Goal: Check status: Check status

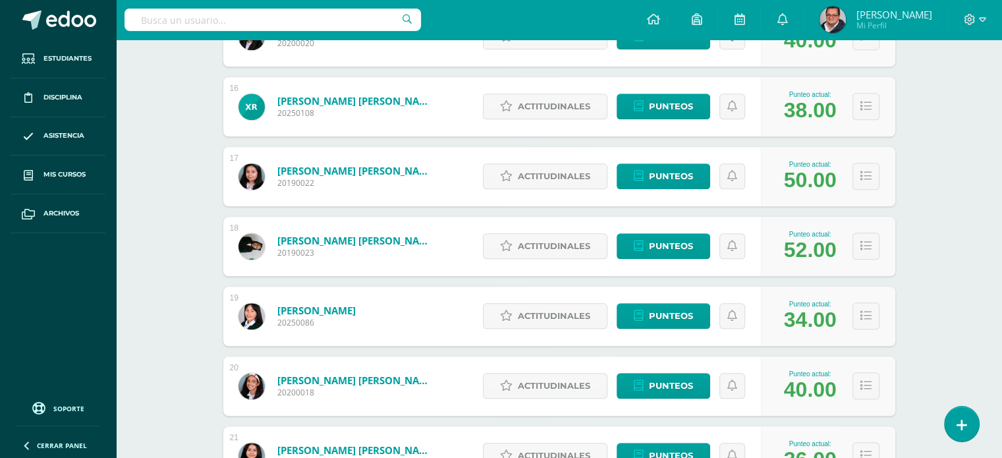
scroll to position [1258, 0]
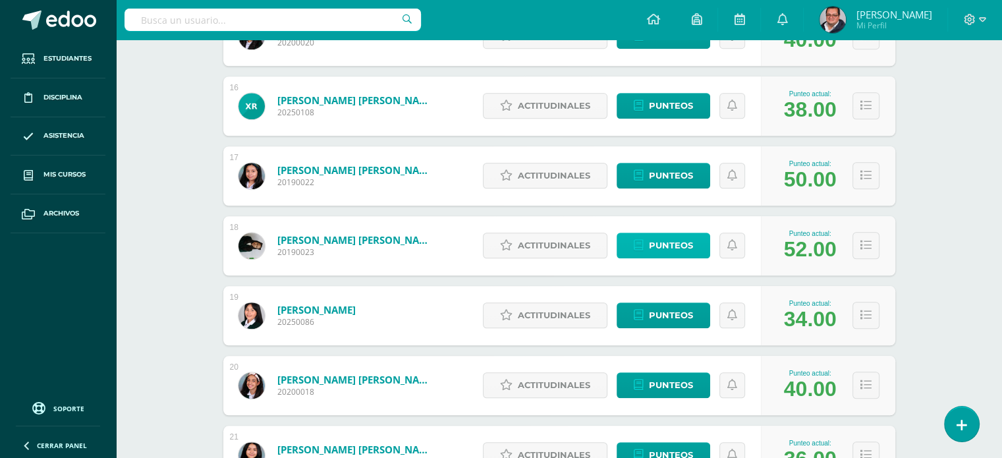
click at [693, 240] on span "Punteos" at bounding box center [671, 245] width 44 height 24
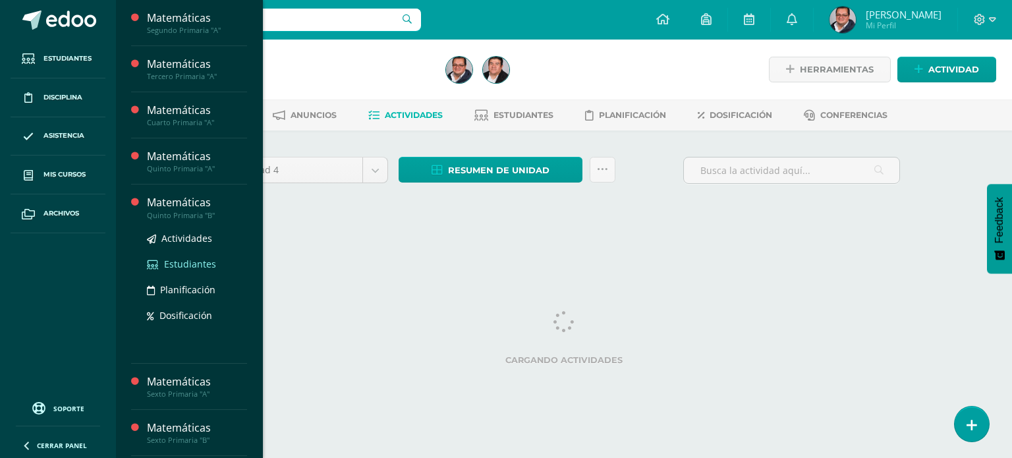
click at [194, 260] on span "Estudiantes" at bounding box center [190, 264] width 52 height 13
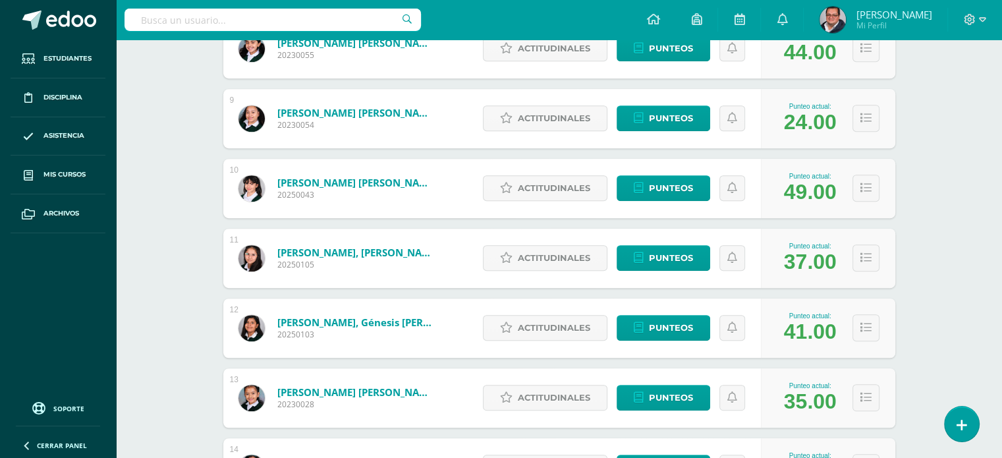
scroll to position [1297, 0]
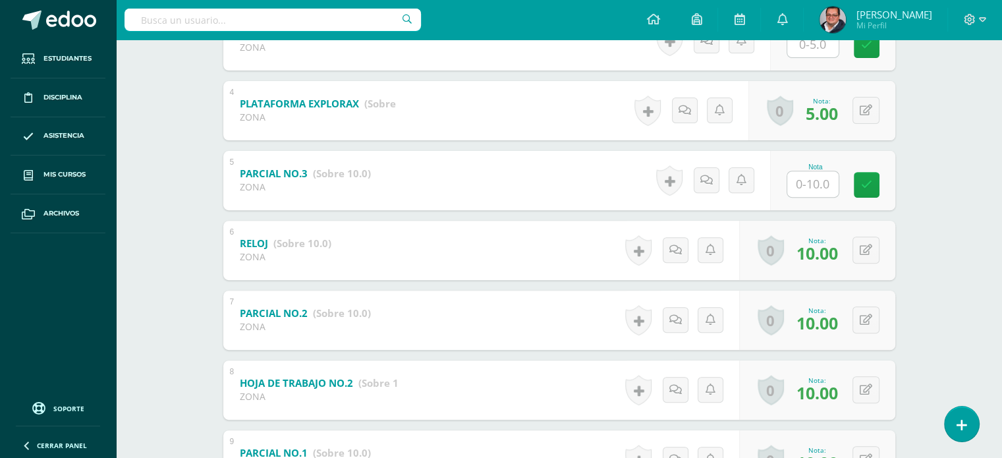
scroll to position [659, 0]
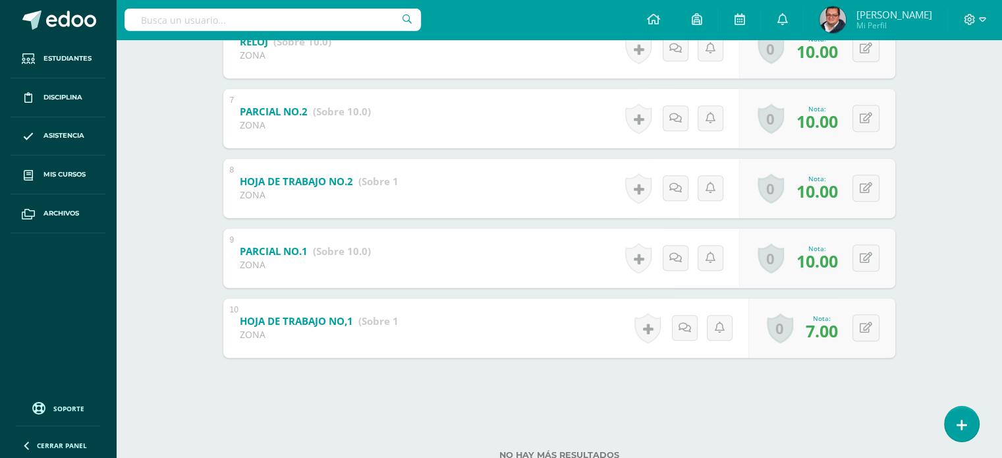
click at [314, 316] on b "HOJA DE TRABAJO NO,1" at bounding box center [296, 320] width 113 height 13
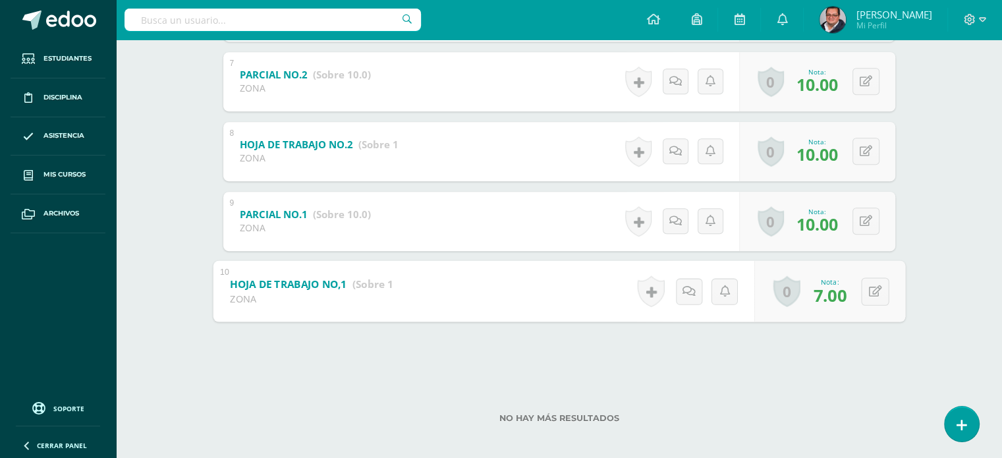
scroll to position [703, 0]
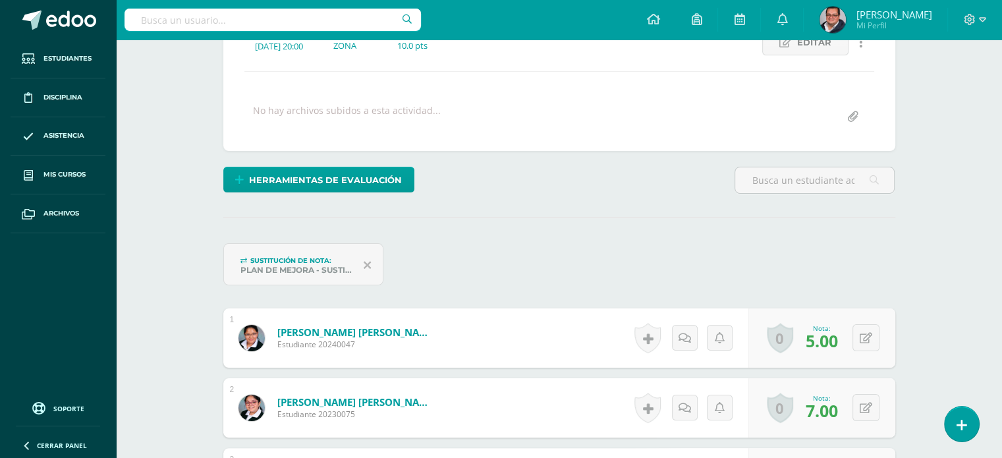
scroll to position [203, 0]
